Goal: Task Accomplishment & Management: Use online tool/utility

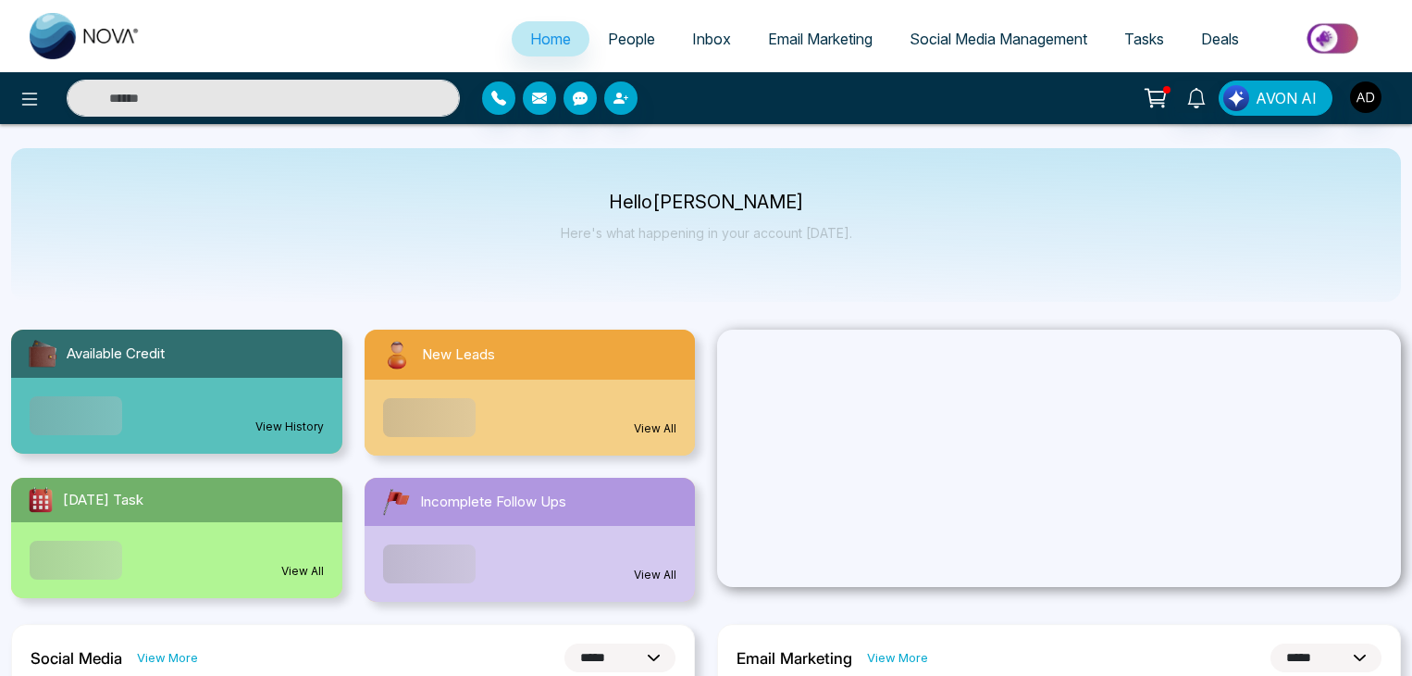
select select "*"
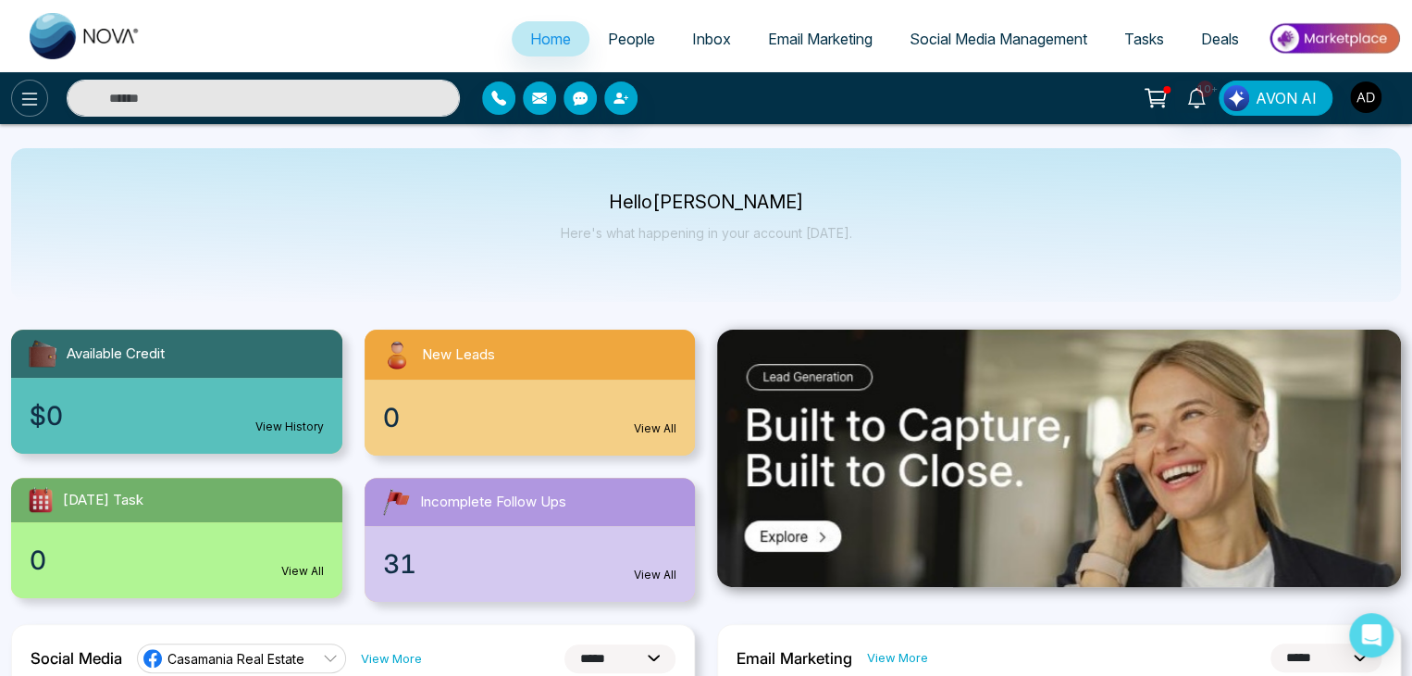
click at [28, 86] on button at bounding box center [29, 98] width 37 height 37
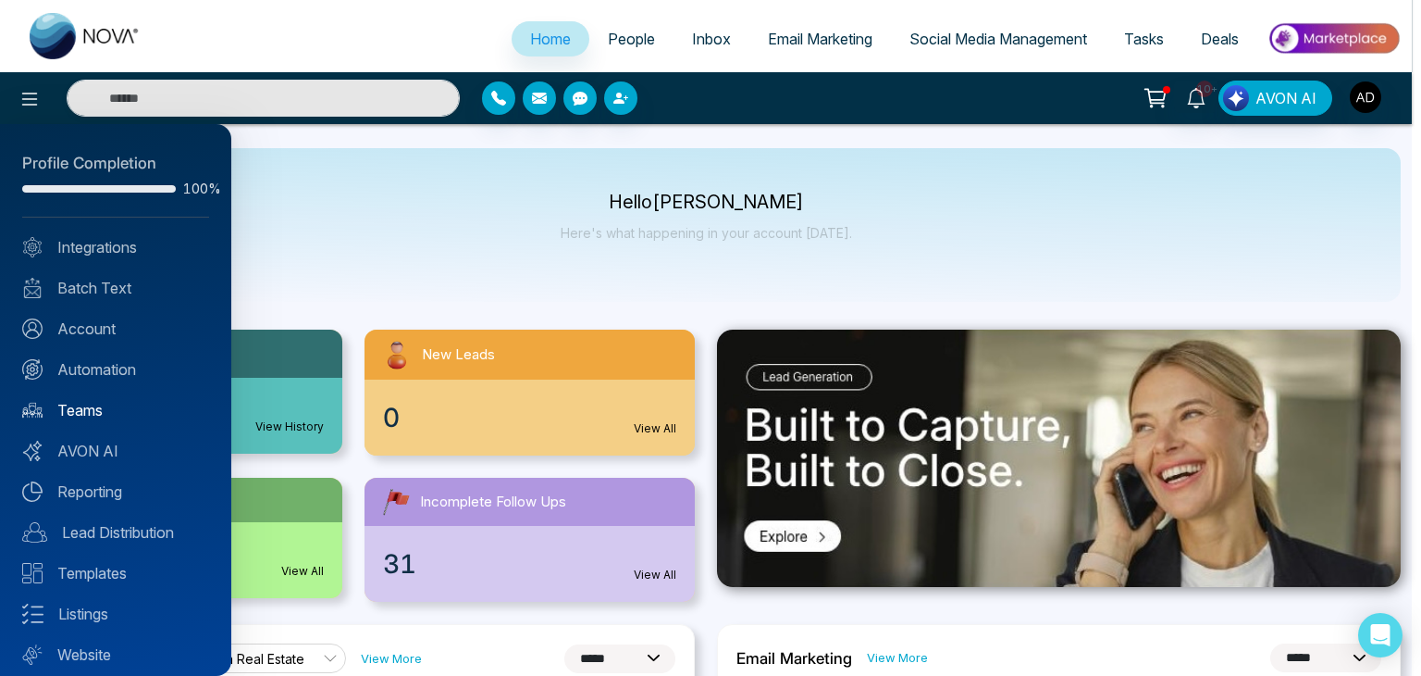
scroll to position [52, 0]
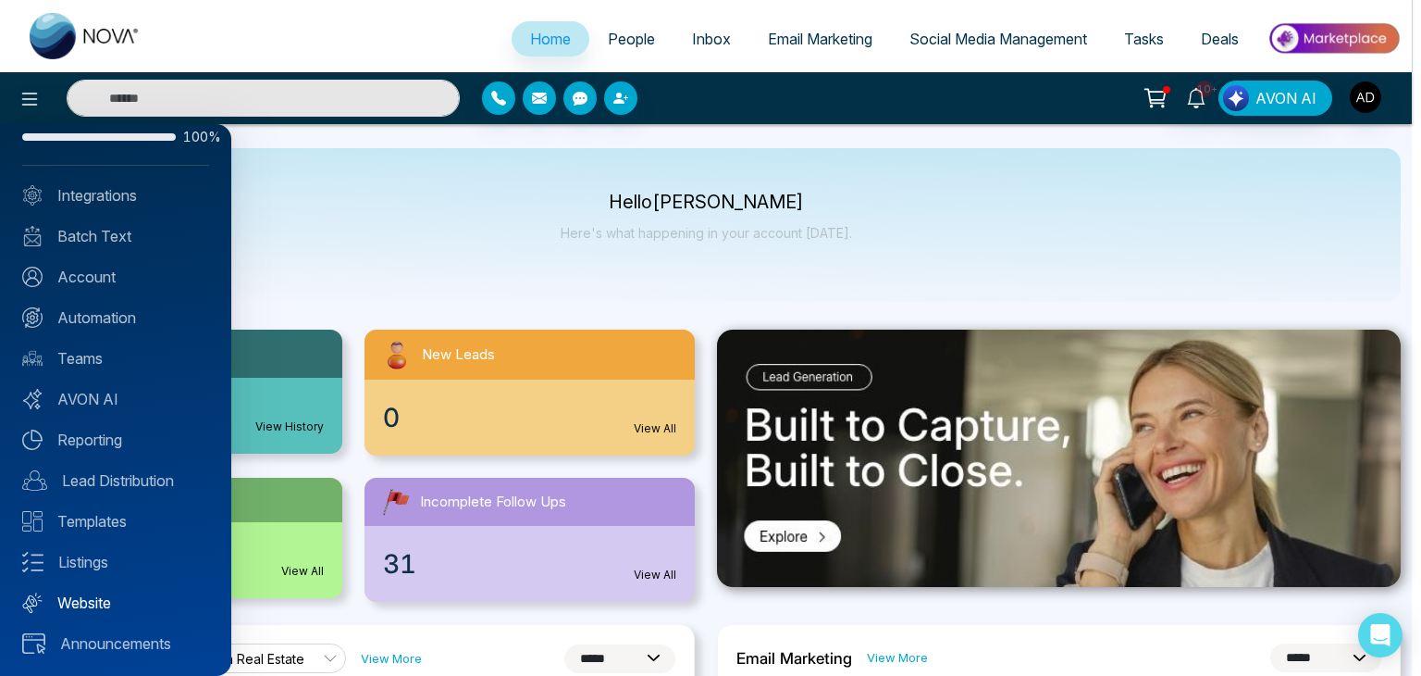
click at [82, 596] on link "Website" at bounding box center [115, 602] width 187 height 22
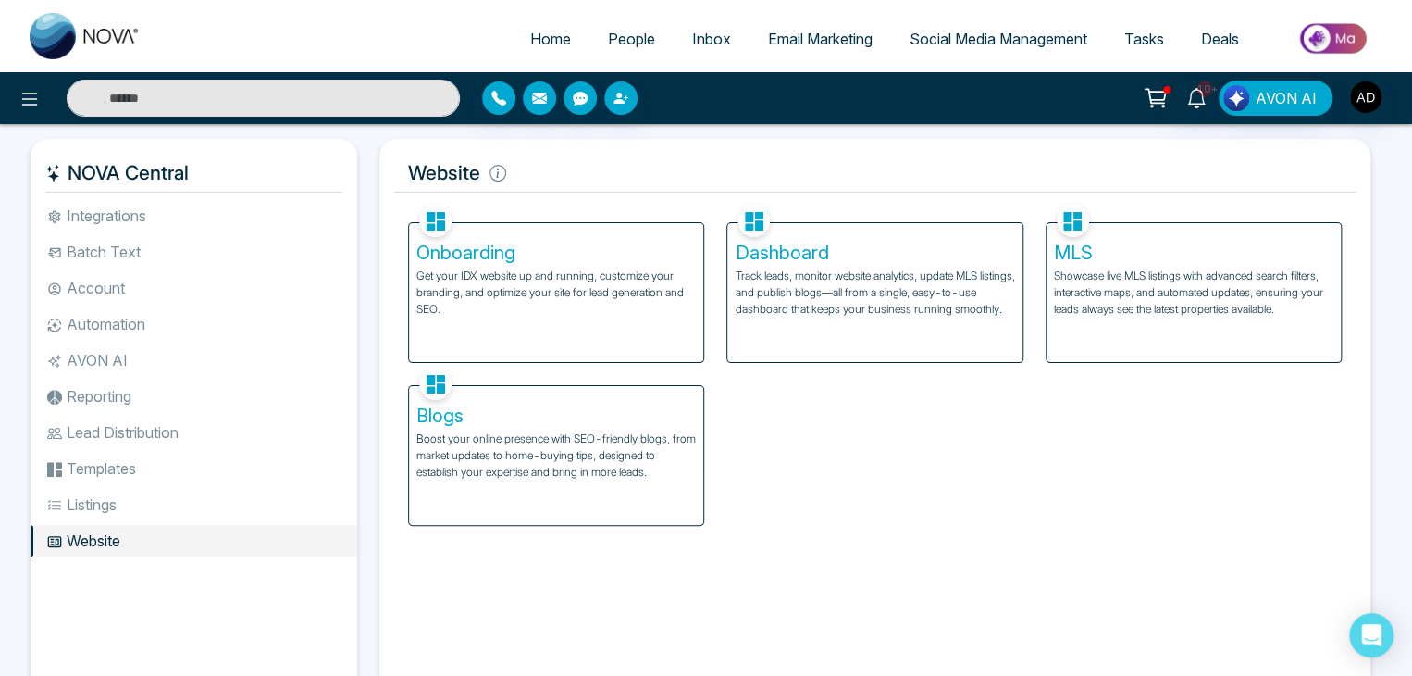
click at [842, 330] on div "Dashboard Track leads, monitor website analytics, update MLS listings, and publ…" at bounding box center [874, 292] width 294 height 139
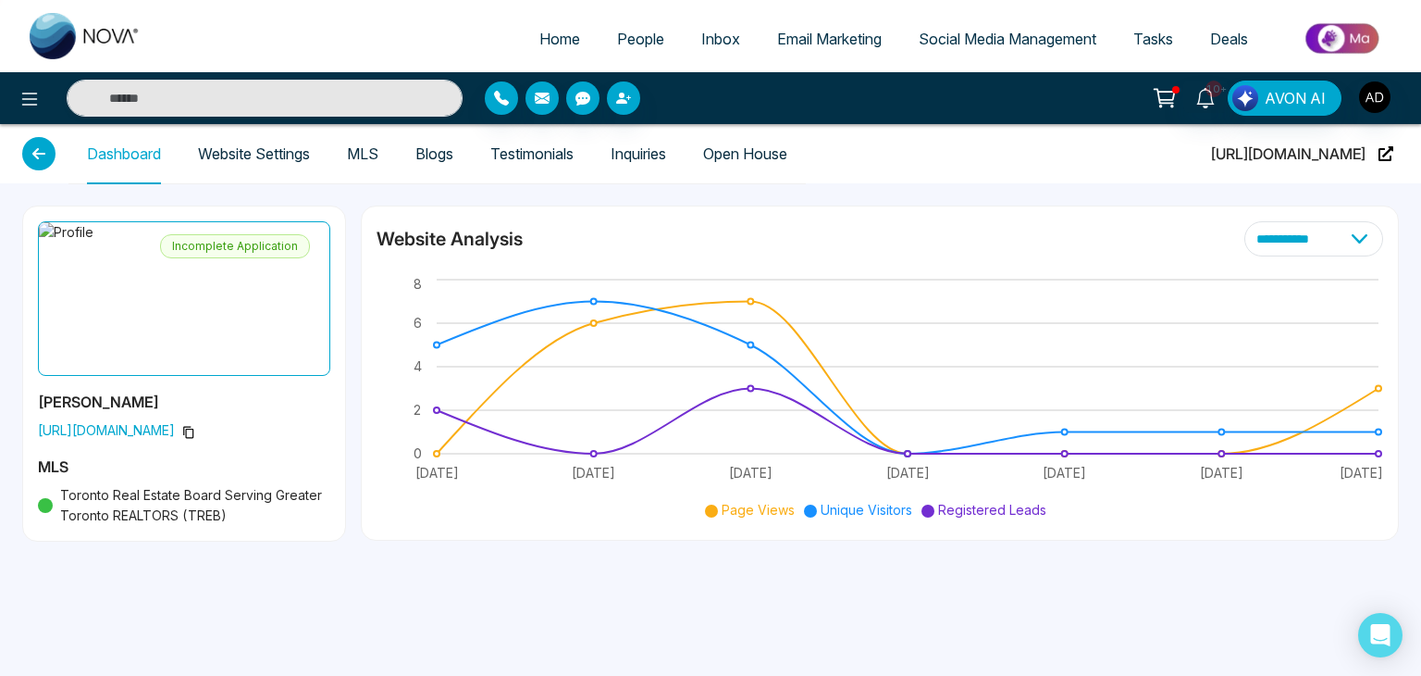
click at [195, 433] on icon at bounding box center [188, 432] width 13 height 13
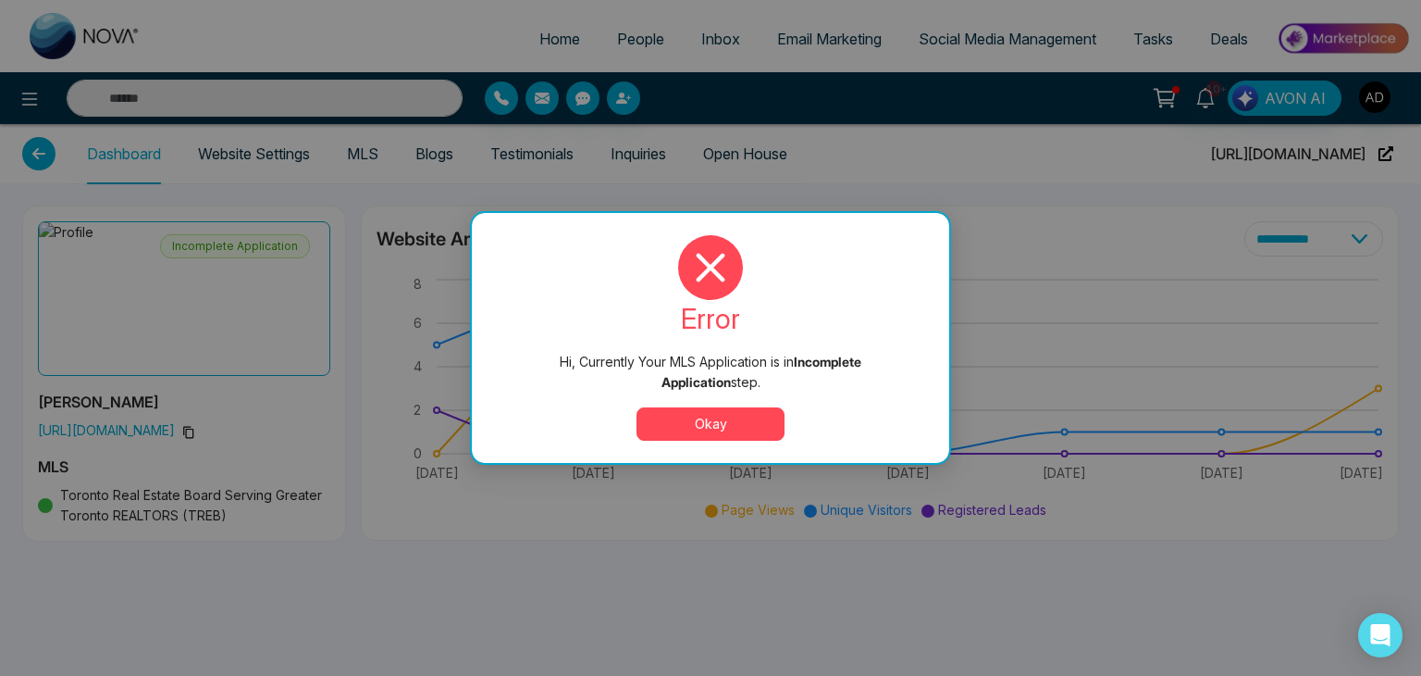
click at [750, 423] on button "Okay" at bounding box center [711, 423] width 148 height 33
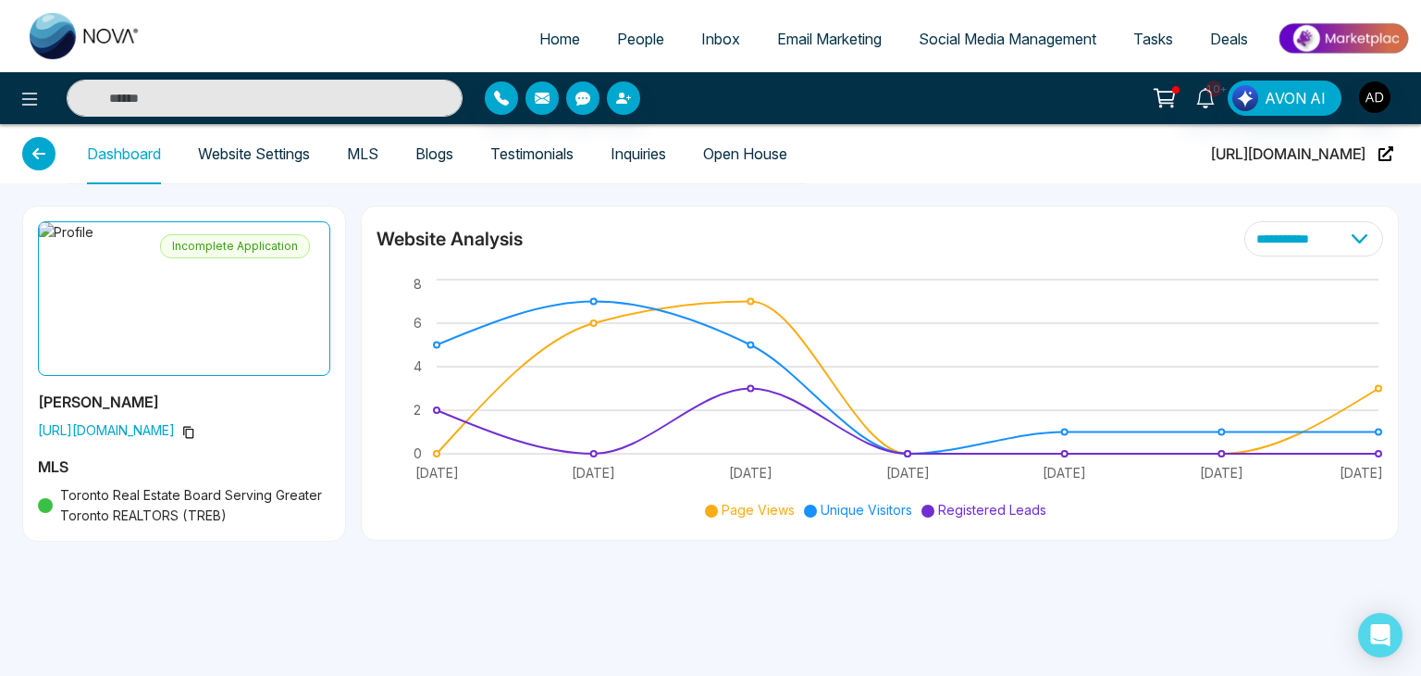
drag, startPoint x: 36, startPoint y: 432, endPoint x: 217, endPoint y: 437, distance: 180.5
click at [217, 437] on div "Incomplete Application Adnan [URL][DOMAIN_NAME] MLS Toronto Real Estate Board S…" at bounding box center [184, 373] width 322 height 334
copy span "[URL][DOMAIN_NAME]"
click at [217, 437] on span "[URL][DOMAIN_NAME]" at bounding box center [184, 430] width 292 height 20
